Goal: Information Seeking & Learning: Learn about a topic

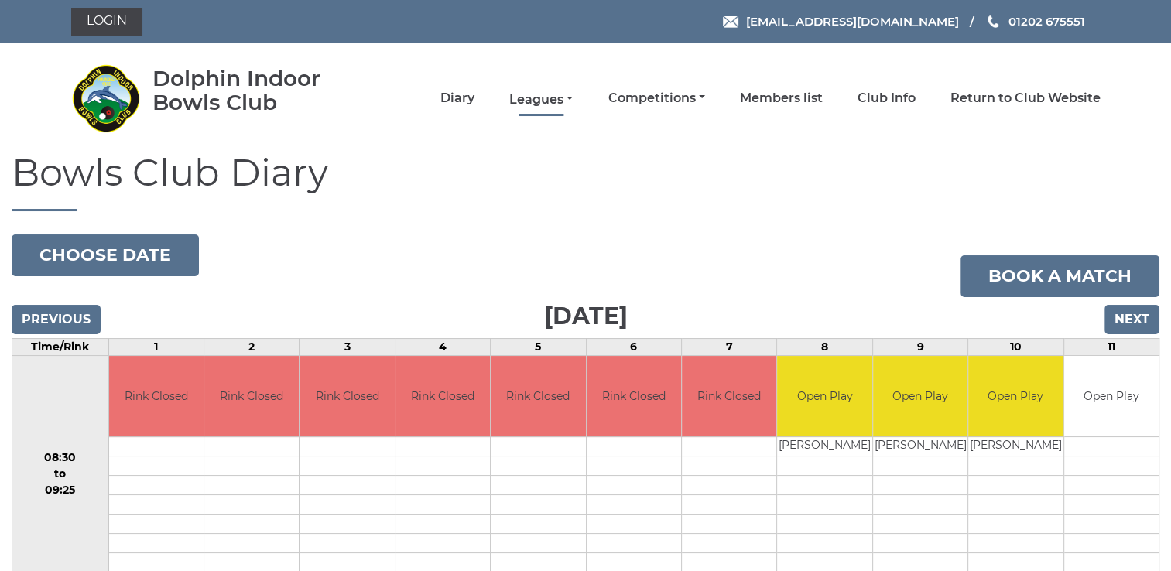
click at [538, 99] on link "Leagues" at bounding box center [540, 99] width 63 height 17
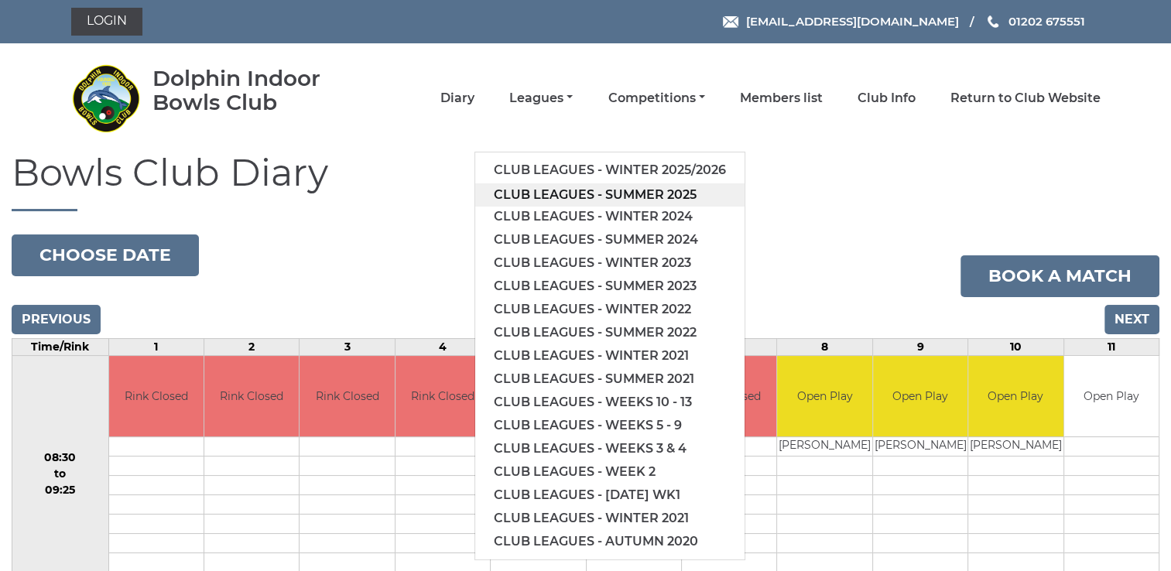
click at [620, 192] on link "Club leagues - Summer 2025" at bounding box center [609, 194] width 269 height 23
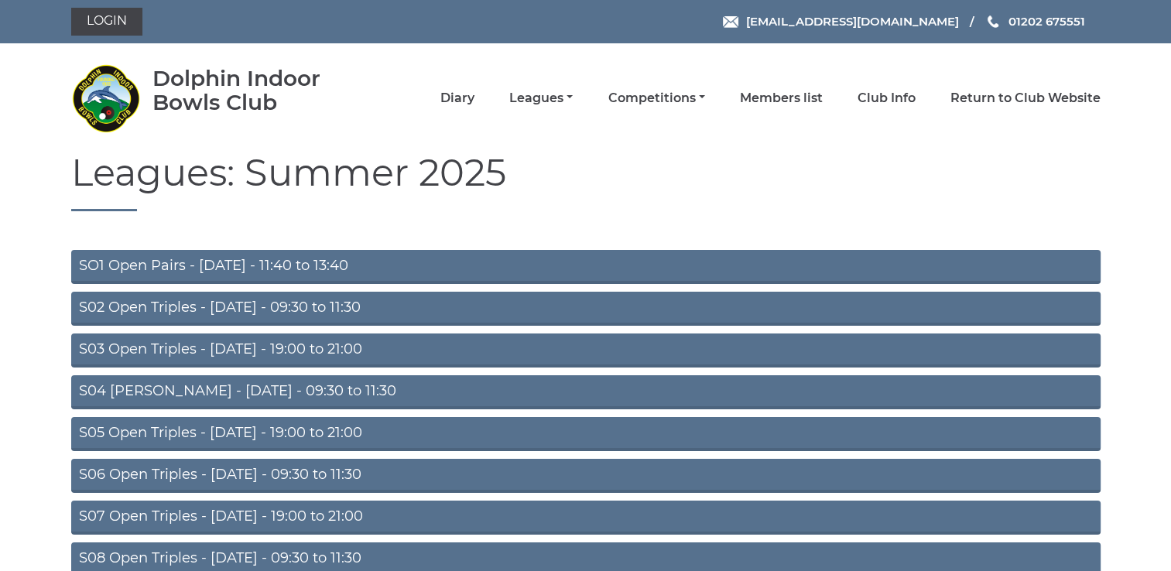
click at [246, 349] on link "S03 Open Triples - [DATE] - 19:00 to 21:00" at bounding box center [585, 351] width 1029 height 34
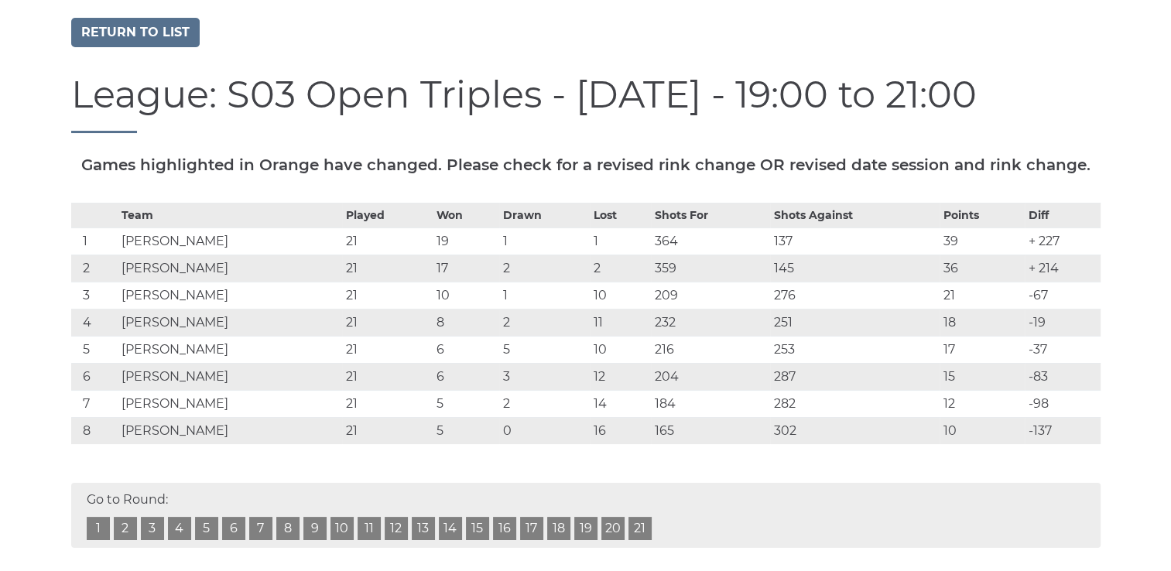
scroll to position [145, 0]
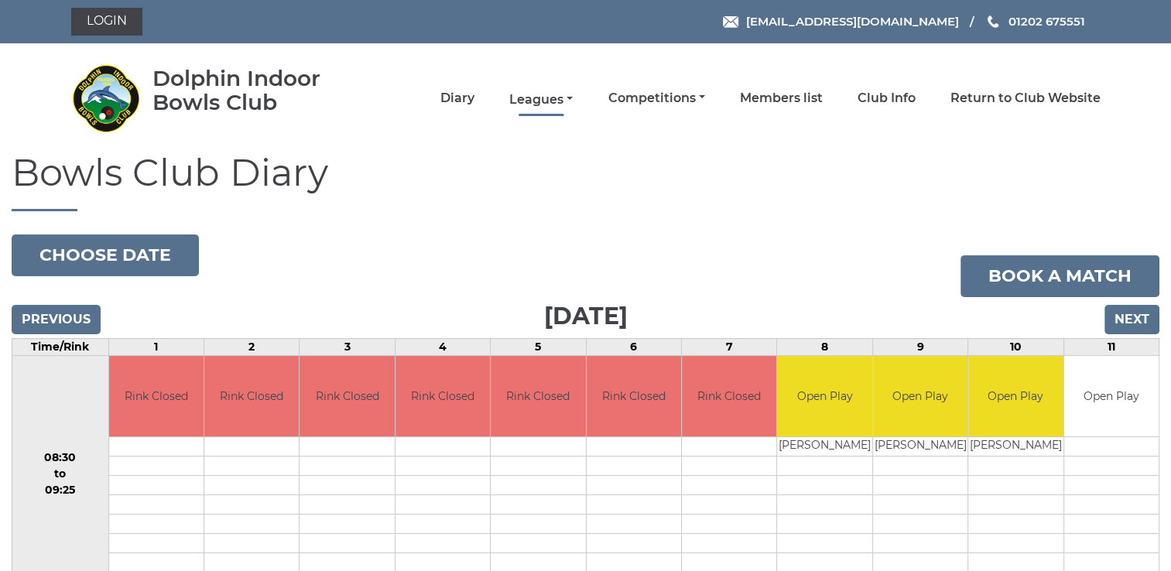
click at [548, 94] on link "Leagues" at bounding box center [540, 99] width 63 height 17
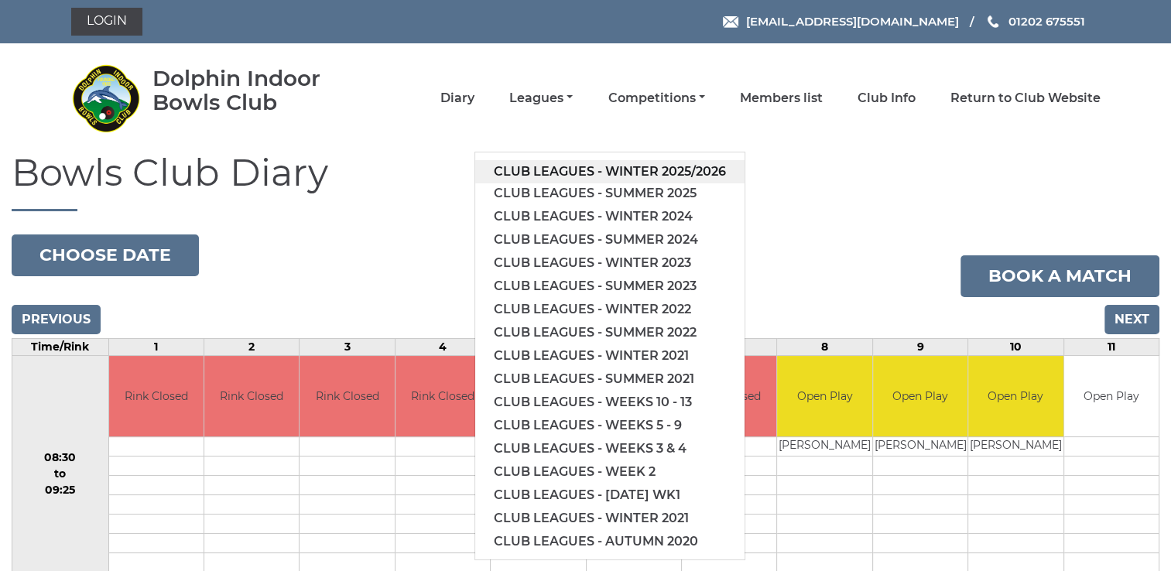
click at [571, 171] on link "Club leagues - Winter 2025/2026" at bounding box center [609, 171] width 269 height 23
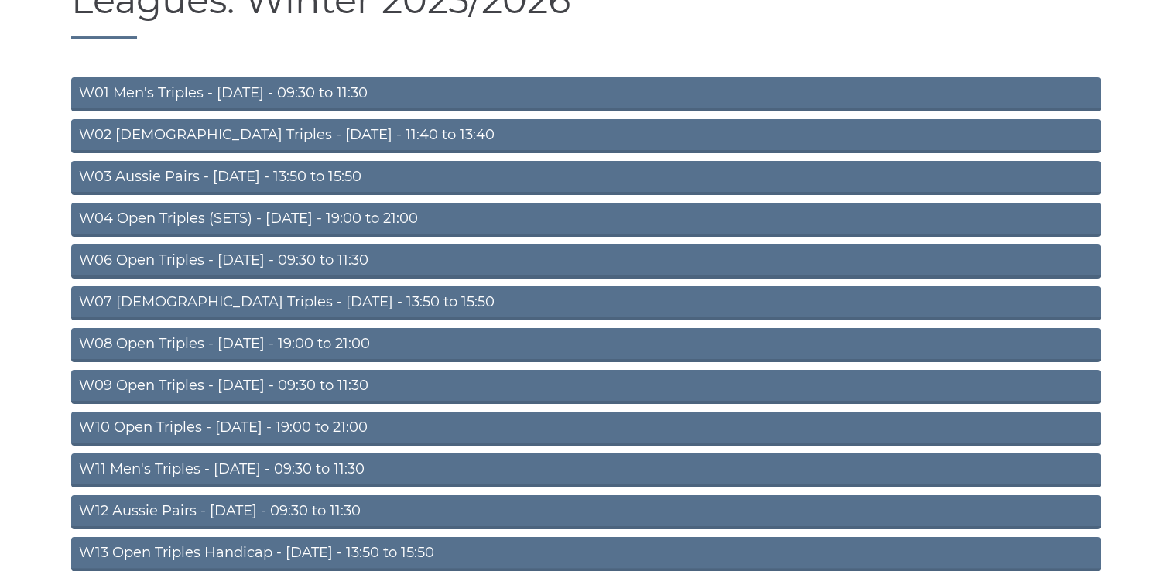
scroll to position [173, 0]
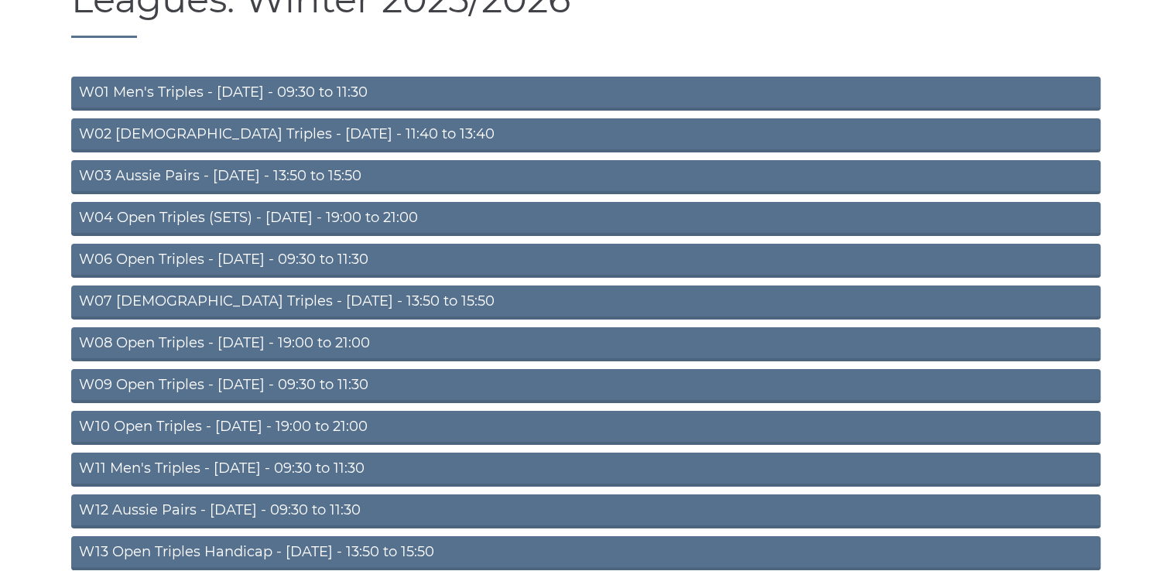
click at [238, 426] on link "W10 Open Triples - [DATE] - 19:00 to 21:00" at bounding box center [585, 428] width 1029 height 34
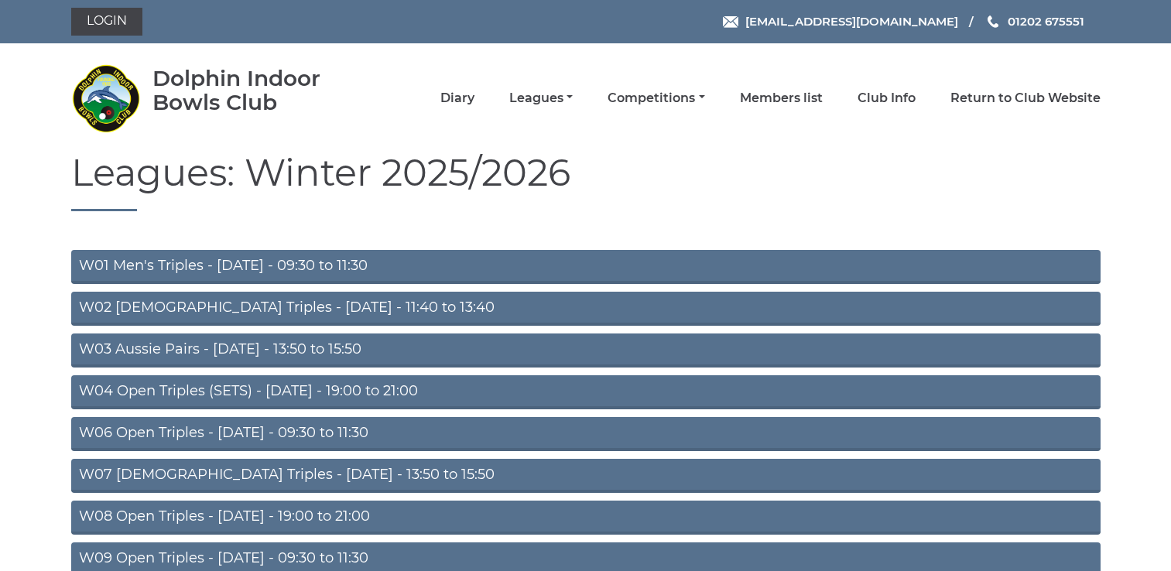
scroll to position [173, 0]
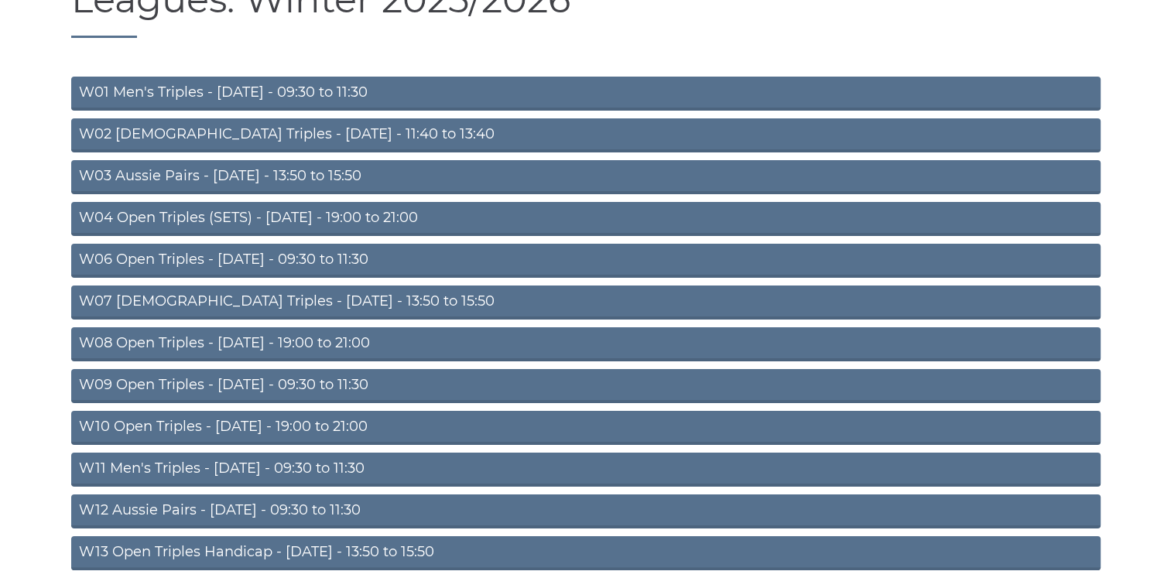
click at [143, 341] on link "W08 Open Triples - Tuesday - 19:00 to 21:00" at bounding box center [585, 344] width 1029 height 34
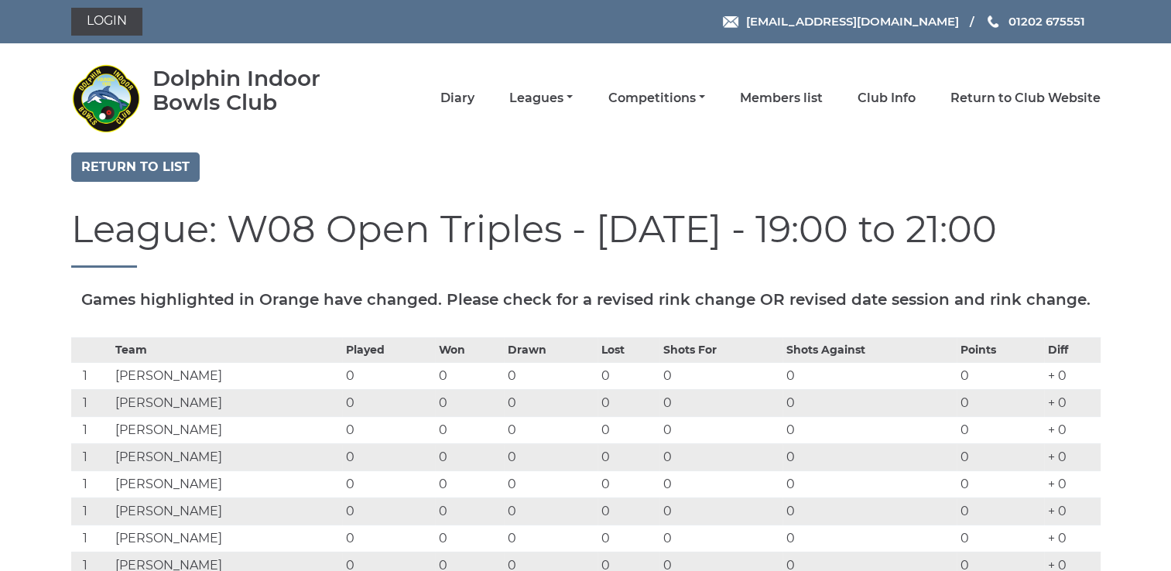
drag, startPoint x: 1170, startPoint y: 57, endPoint x: 1174, endPoint y: 71, distance: 14.5
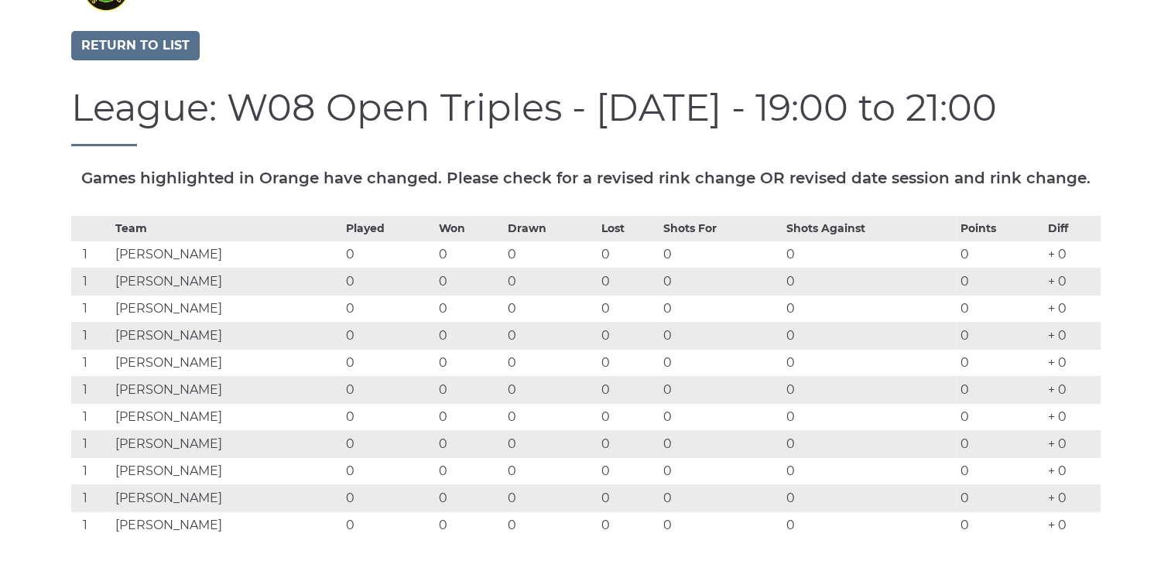
scroll to position [129, 0]
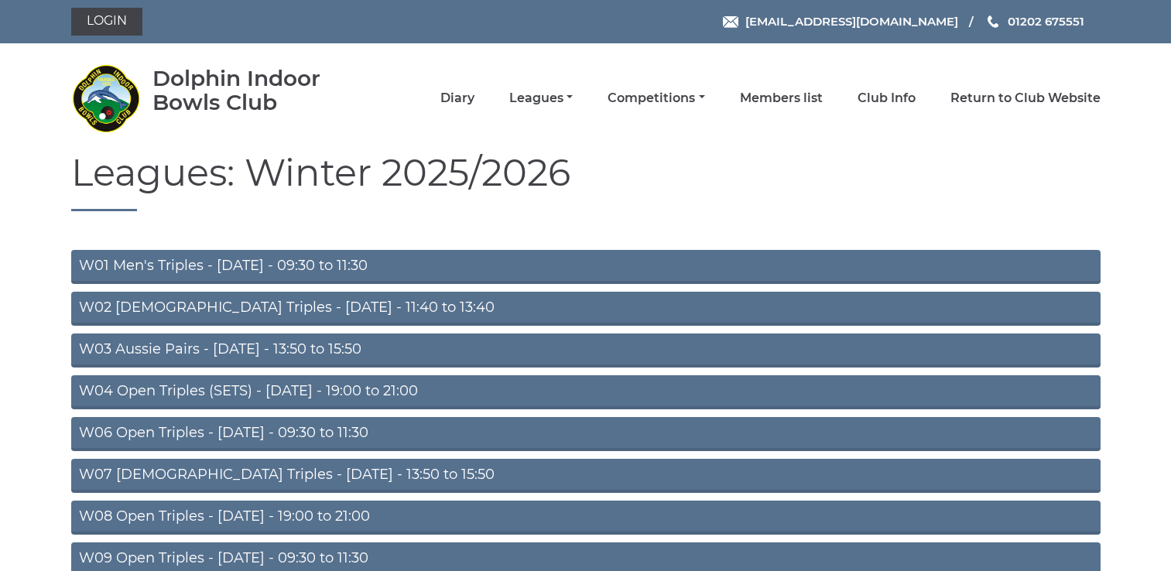
scroll to position [173, 0]
